Goal: Task Accomplishment & Management: Use online tool/utility

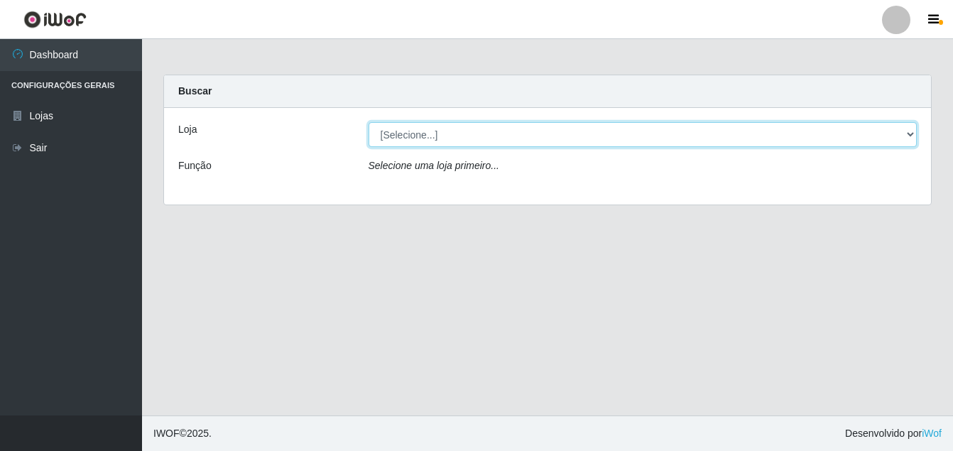
click at [410, 133] on select "[Selecione...] Ajubá Mercado" at bounding box center [642, 134] width 549 height 25
select select "402"
click at [368, 122] on select "[Selecione...] Ajubá Mercado" at bounding box center [642, 134] width 549 height 25
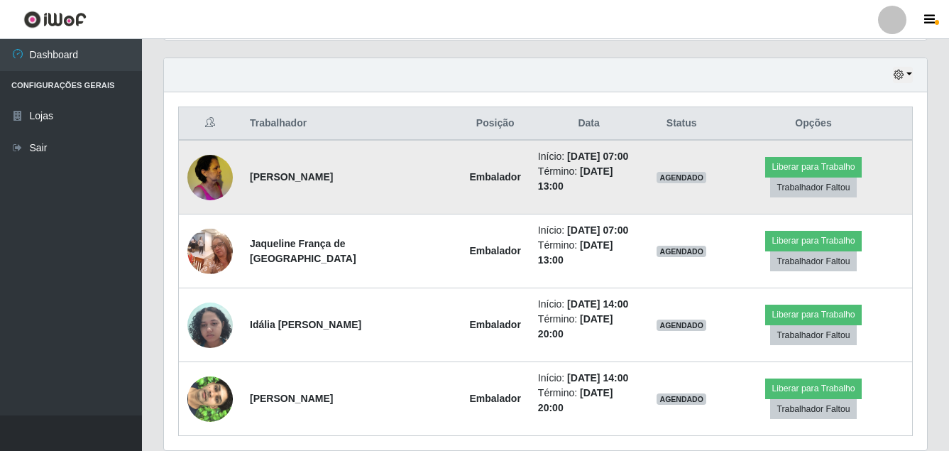
scroll to position [492, 0]
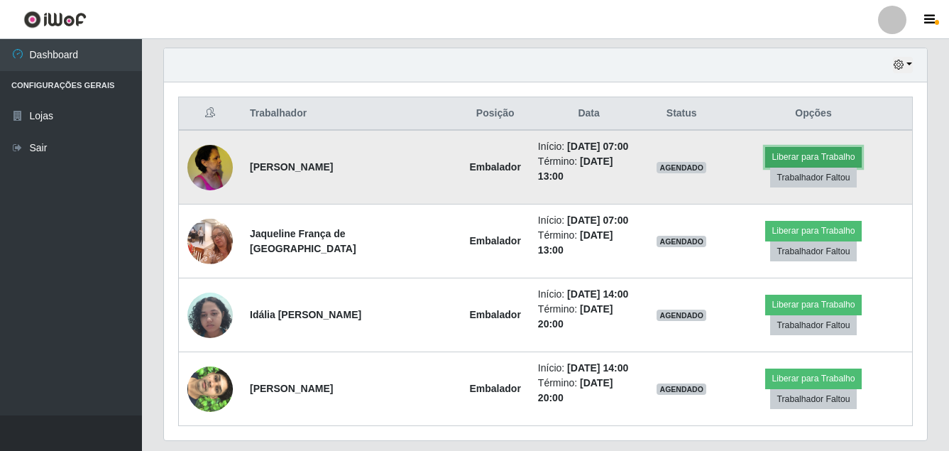
click at [765, 158] on button "Liberar para Trabalho" at bounding box center [813, 157] width 96 height 20
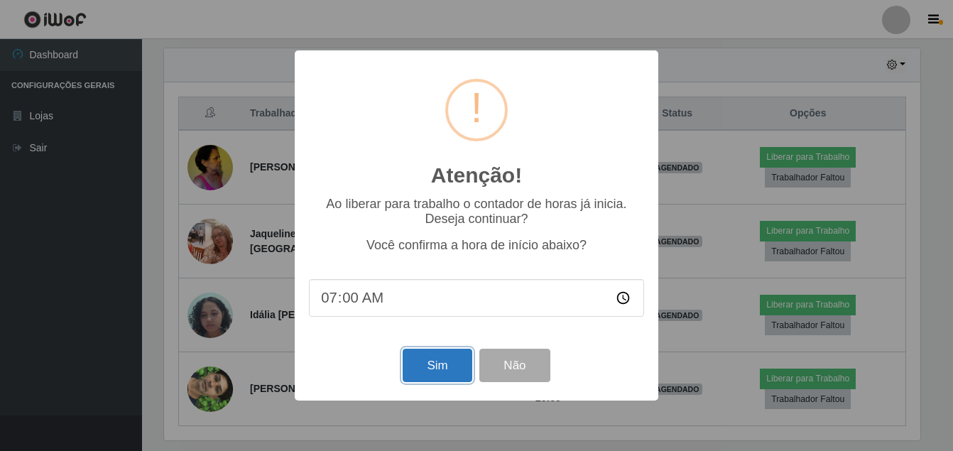
click at [441, 360] on button "Sim" at bounding box center [437, 365] width 69 height 33
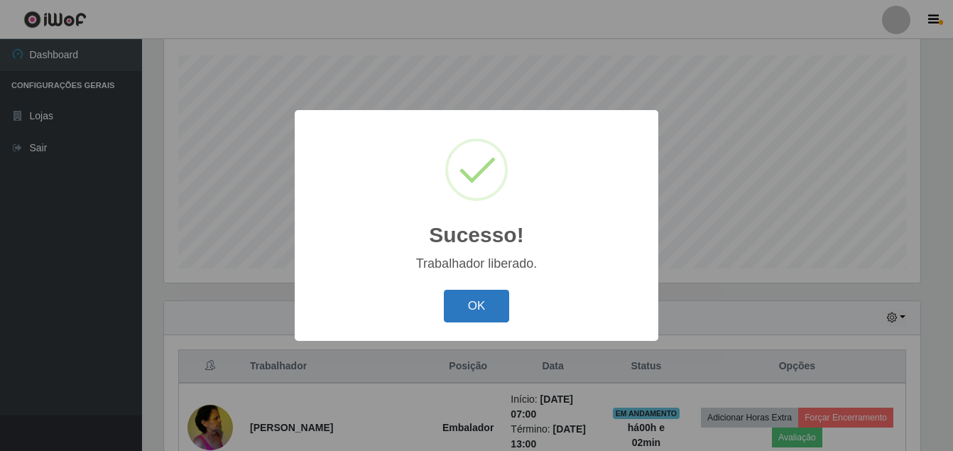
click at [472, 299] on button "OK" at bounding box center [477, 306] width 66 height 33
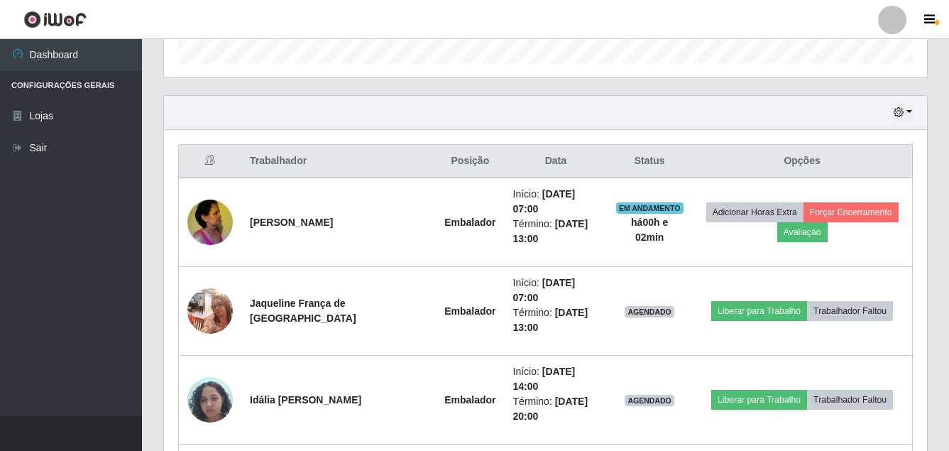
scroll to position [452, 0]
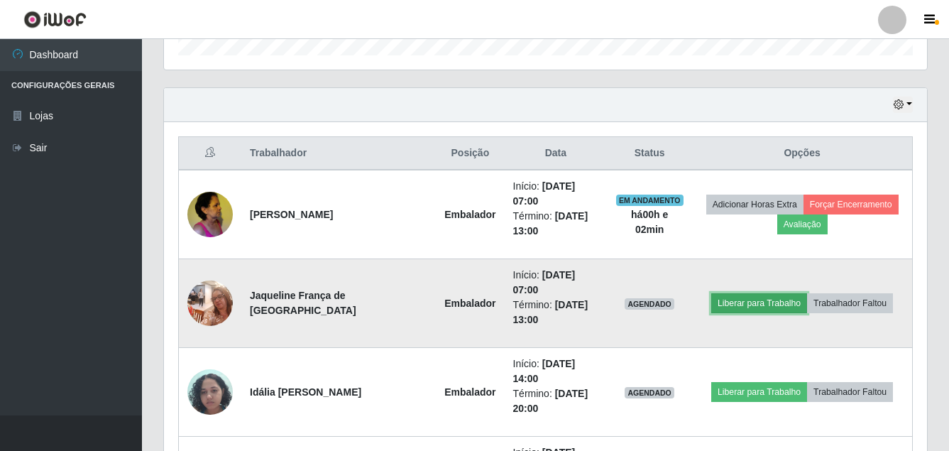
click at [730, 293] on button "Liberar para Trabalho" at bounding box center [759, 303] width 96 height 20
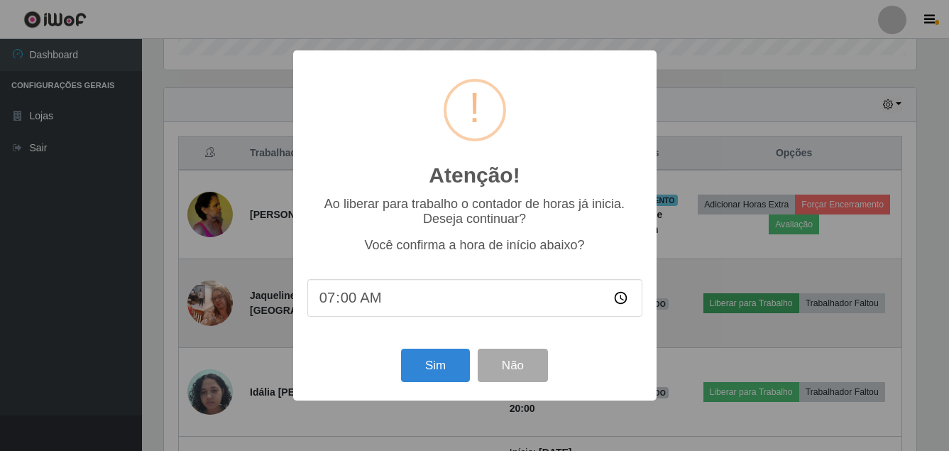
scroll to position [295, 756]
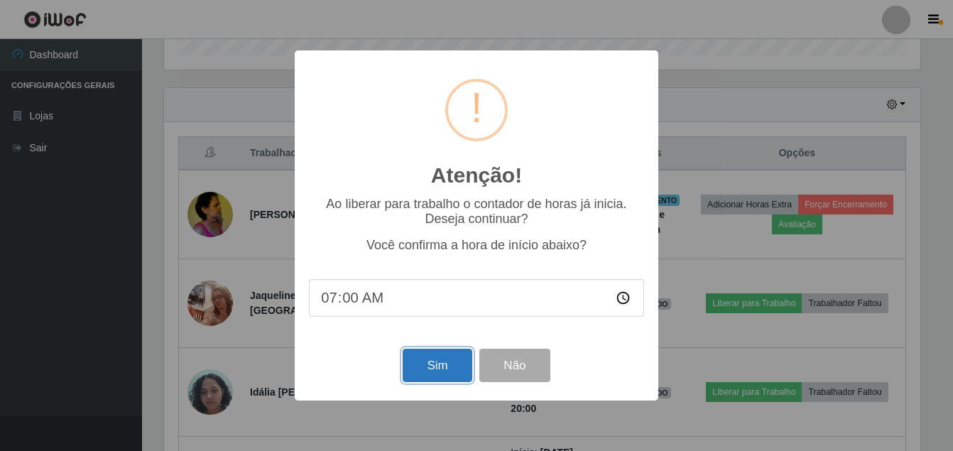
click at [442, 354] on button "Sim" at bounding box center [437, 365] width 69 height 33
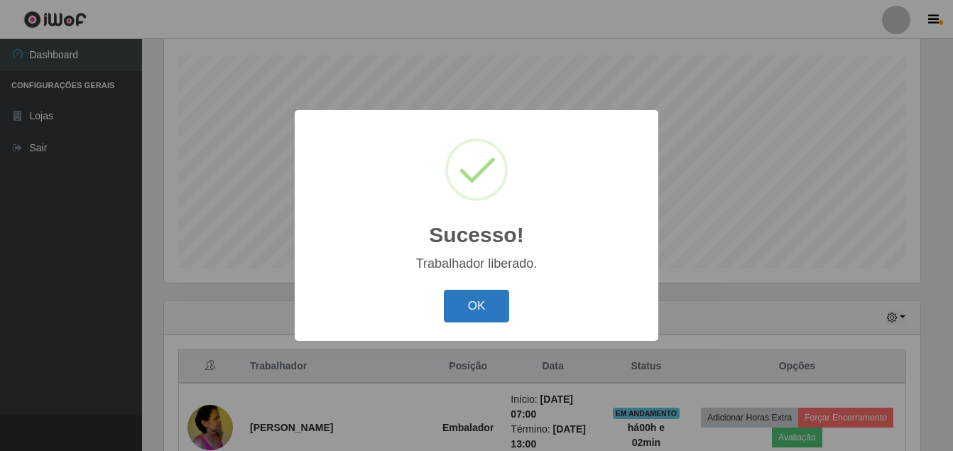
click at [454, 303] on button "OK" at bounding box center [477, 306] width 66 height 33
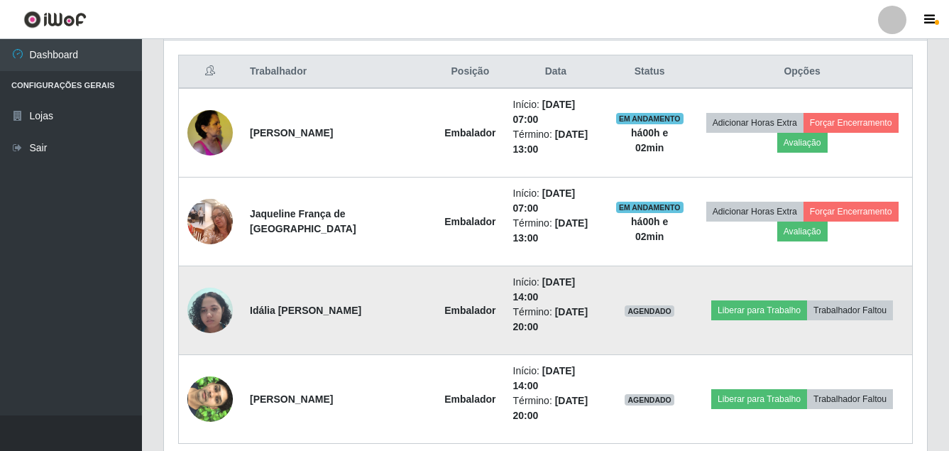
scroll to position [535, 0]
